Goal: Task Accomplishment & Management: Use online tool/utility

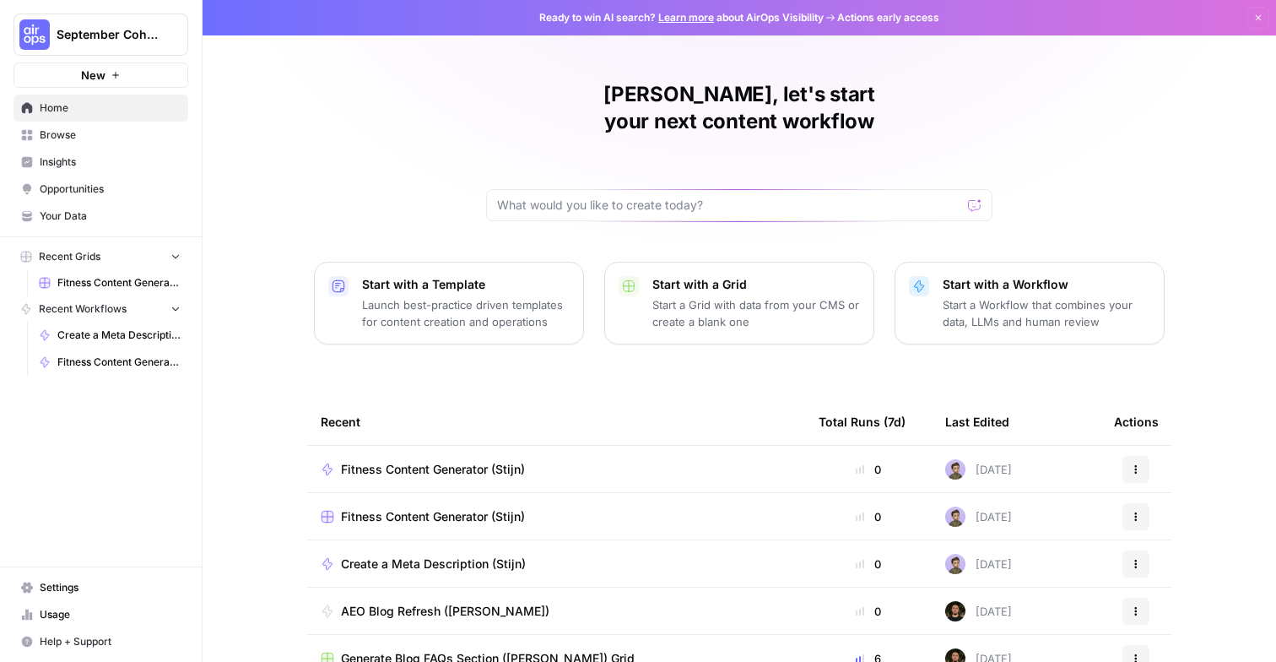
click at [392, 508] on span "Fitness Content Generator (Stijn)" at bounding box center [433, 516] width 184 height 17
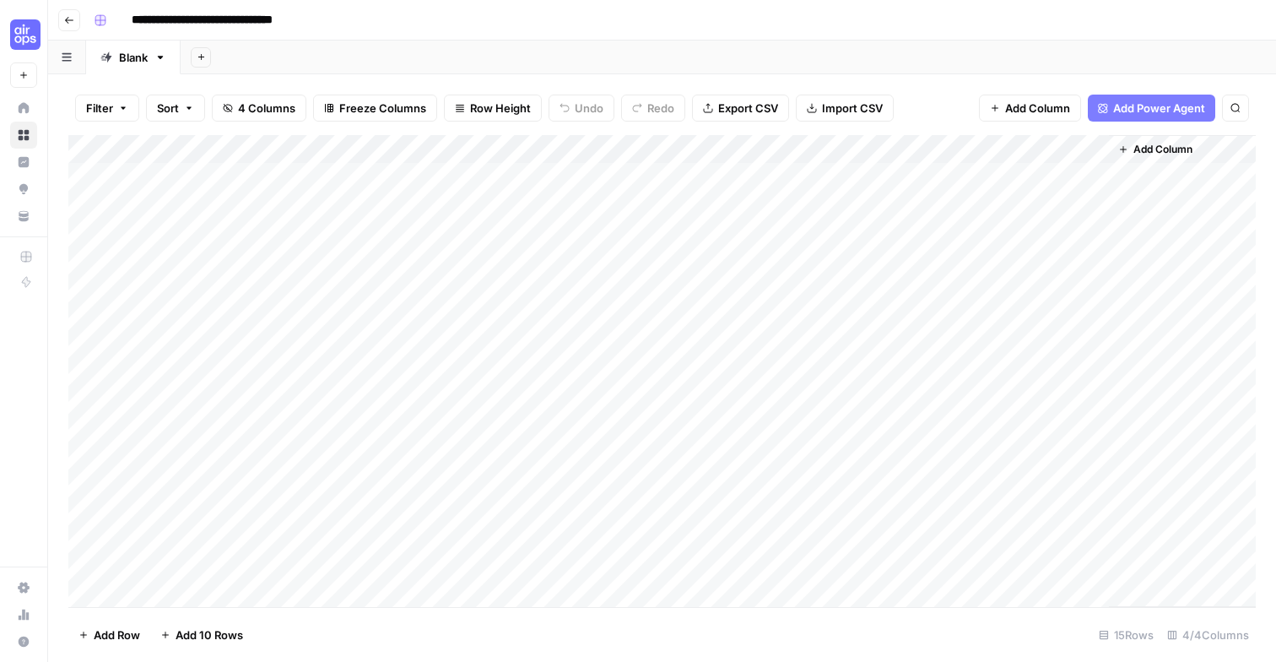
click at [1170, 147] on span "Add Column" at bounding box center [1163, 149] width 59 height 15
